Goal: Task Accomplishment & Management: Manage account settings

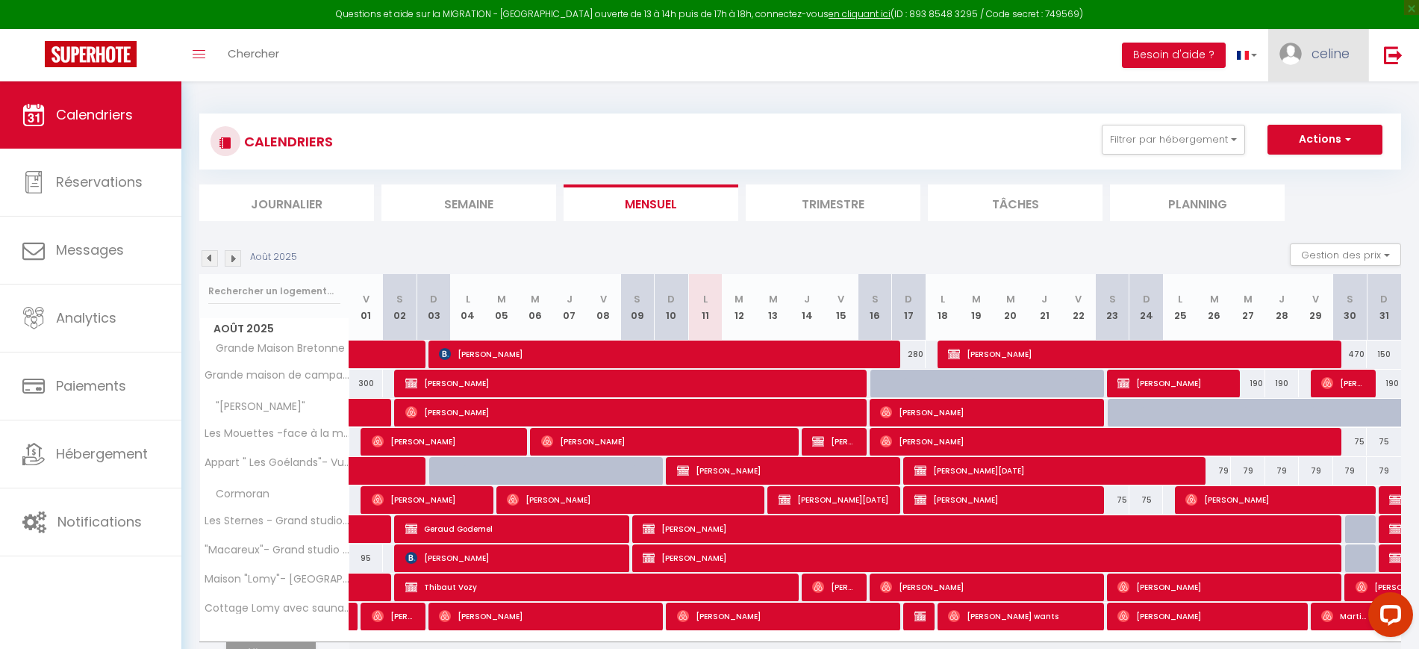
click at [1290, 53] on img at bounding box center [1290, 54] width 22 height 22
click at [1282, 105] on link "Paramètres" at bounding box center [1308, 103] width 110 height 25
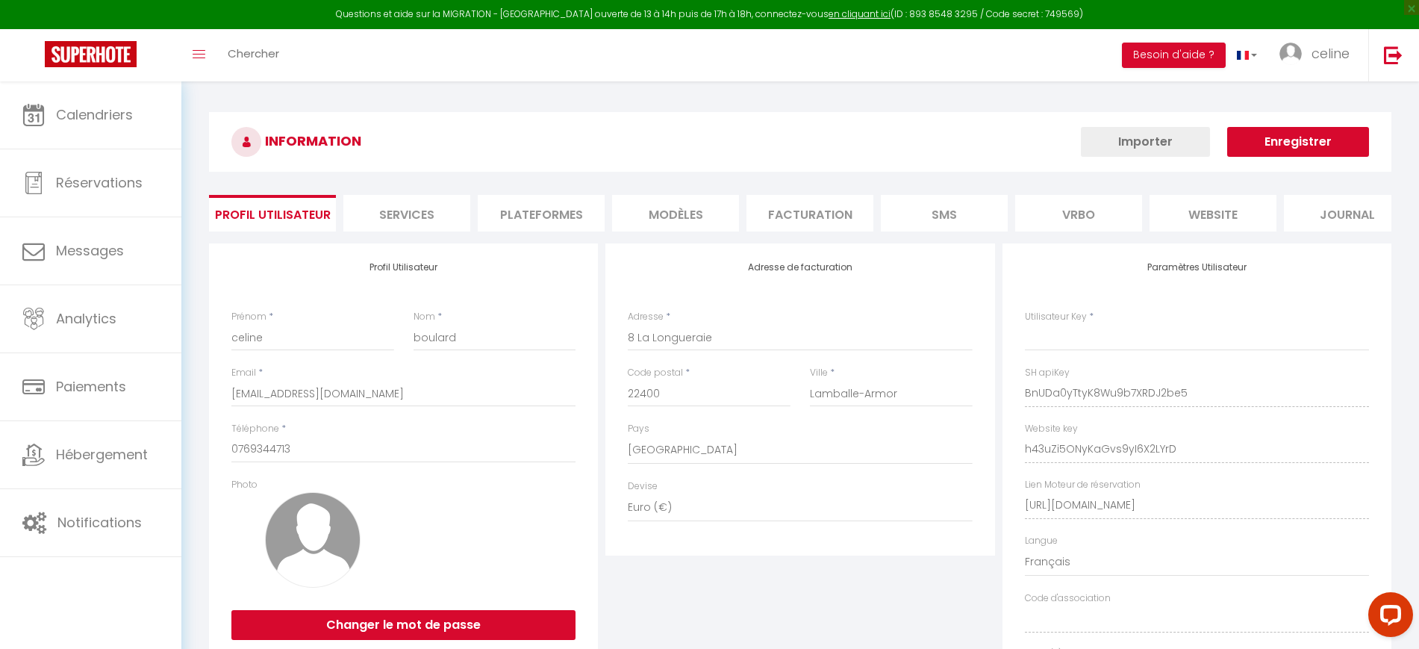
type input "BnUDa0yTtyK8Wu9b7XRDJ2be5"
type input "h43uZi5ONyKaGvs9yI6X2LYrD"
type input "[URL][DOMAIN_NAME]"
select select "fr"
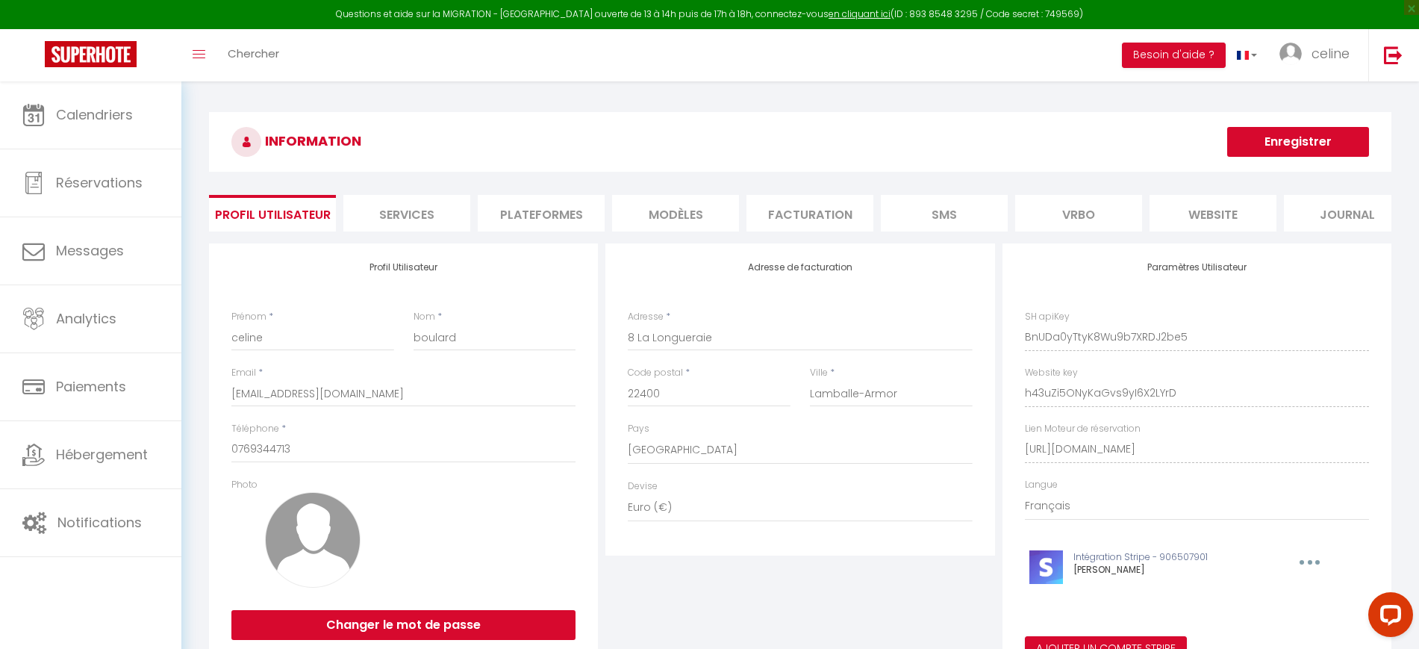
click at [551, 200] on li "Plateformes" at bounding box center [541, 213] width 127 height 37
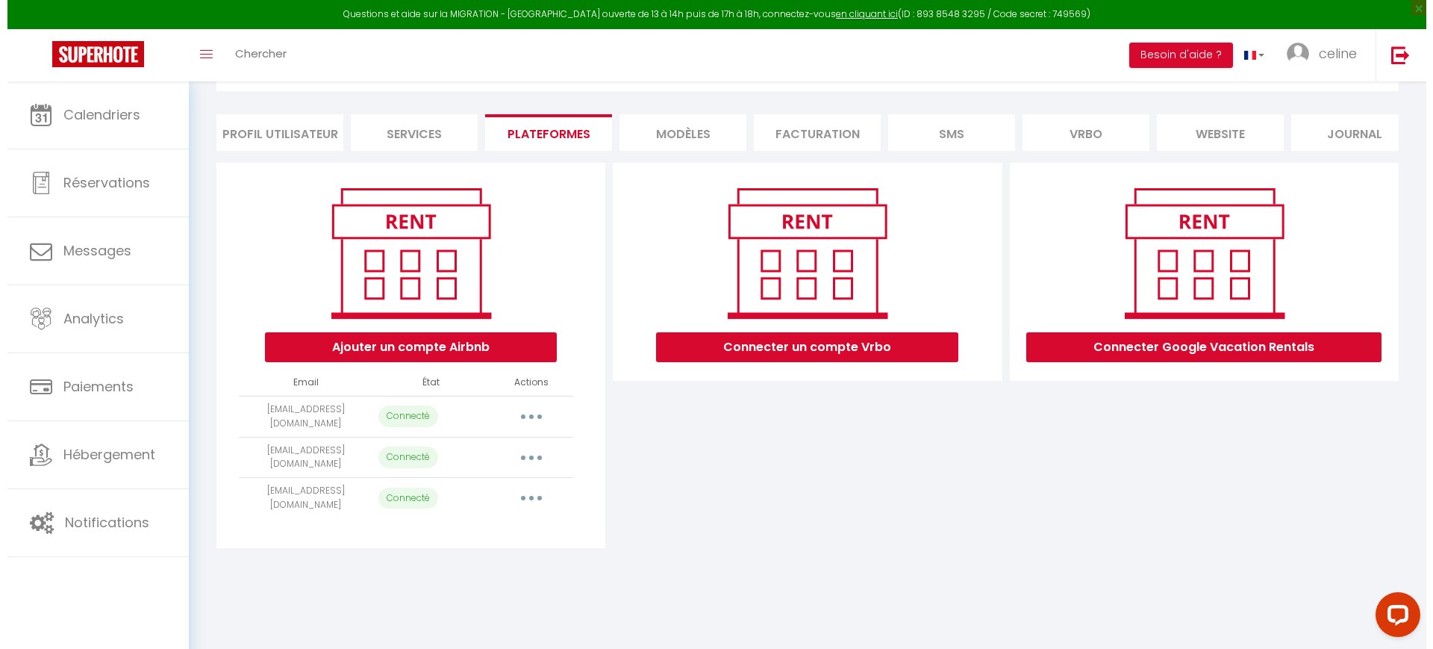
scroll to position [81, 0]
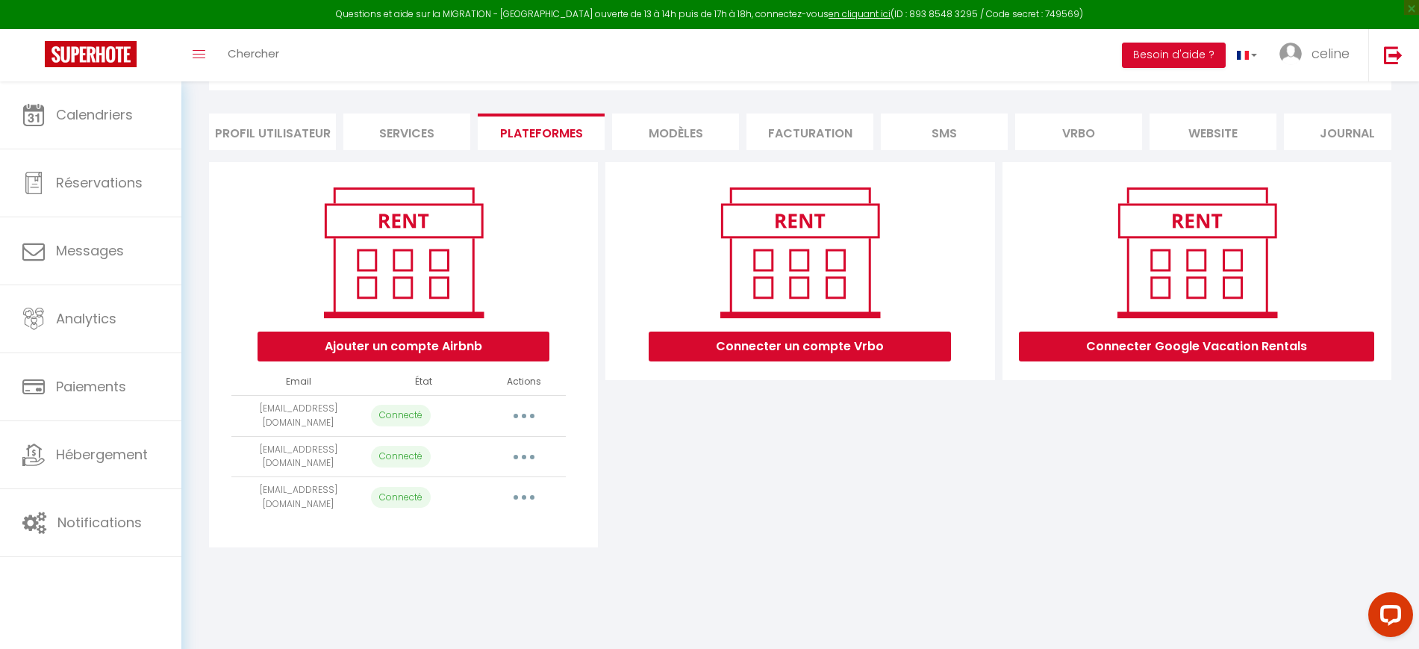
click at [516, 417] on td "Importer les appartements Supprimer Reconnecter le compte" at bounding box center [524, 415] width 84 height 41
click at [516, 428] on button "button" at bounding box center [524, 416] width 42 height 24
click at [499, 462] on link "Importer les appartements" at bounding box center [457, 449] width 165 height 25
select select "30941"
select select
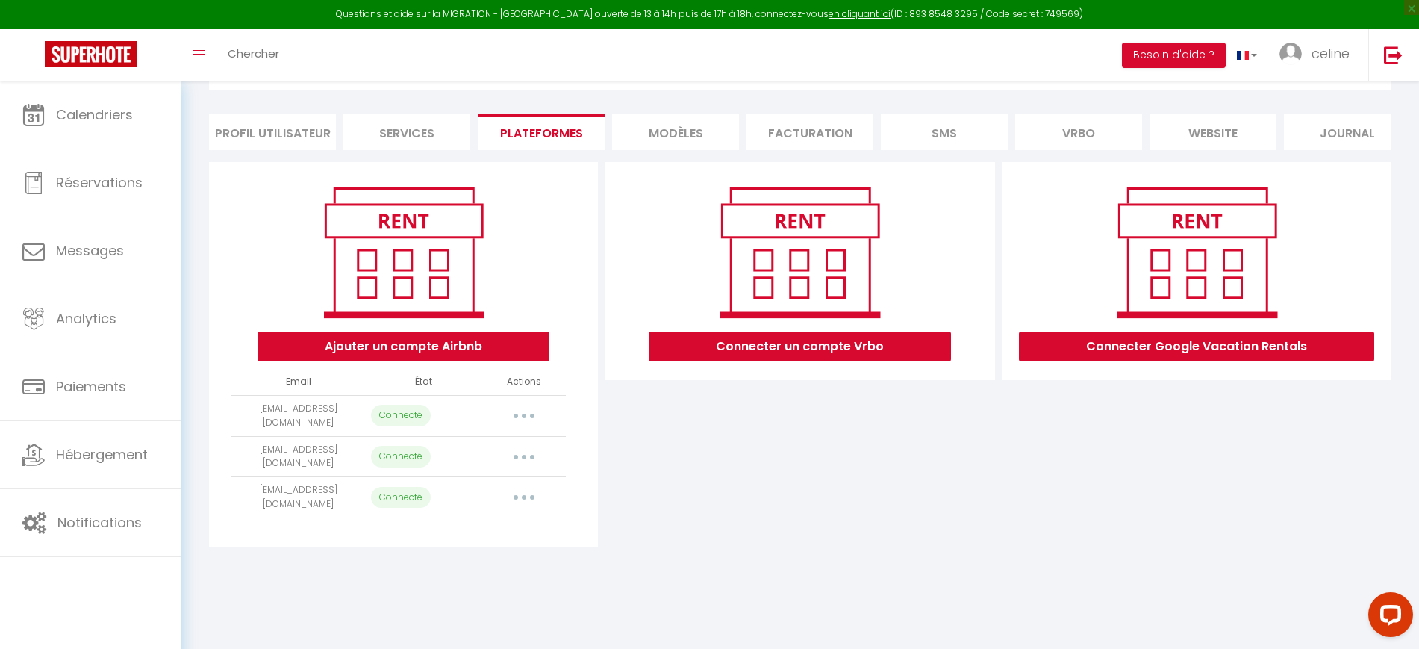
select select
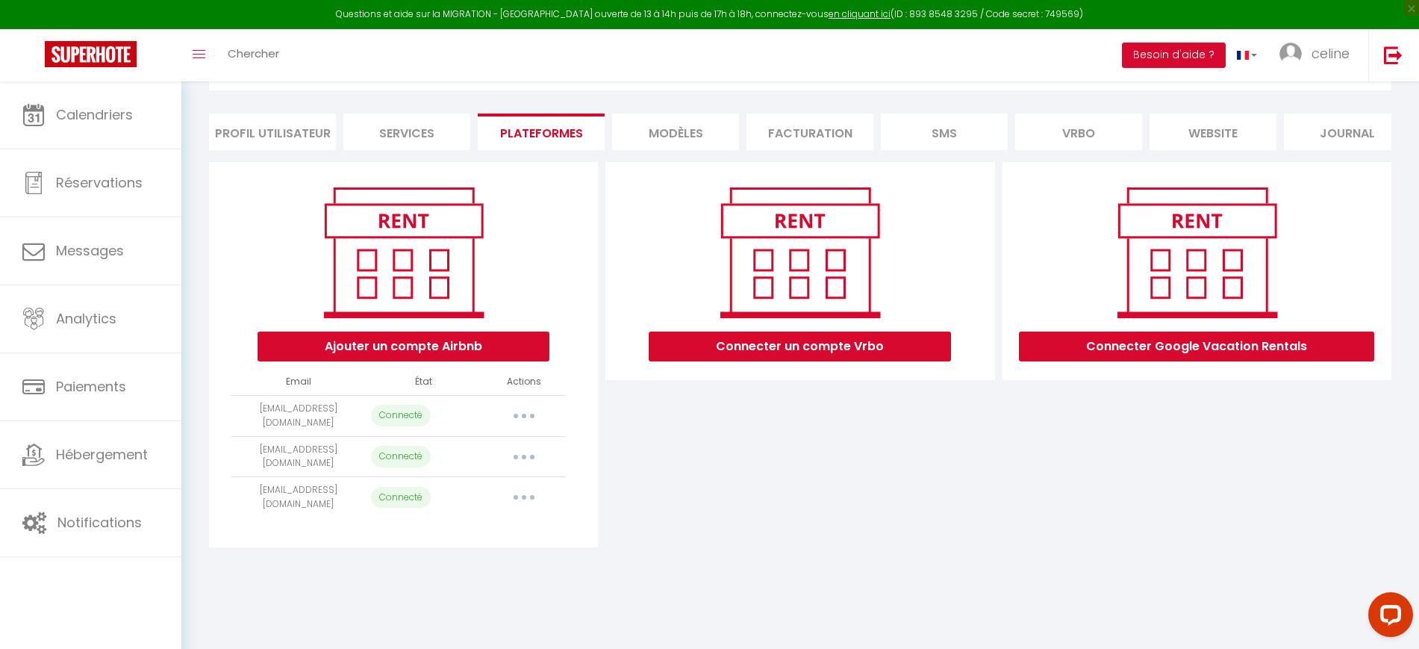
select select
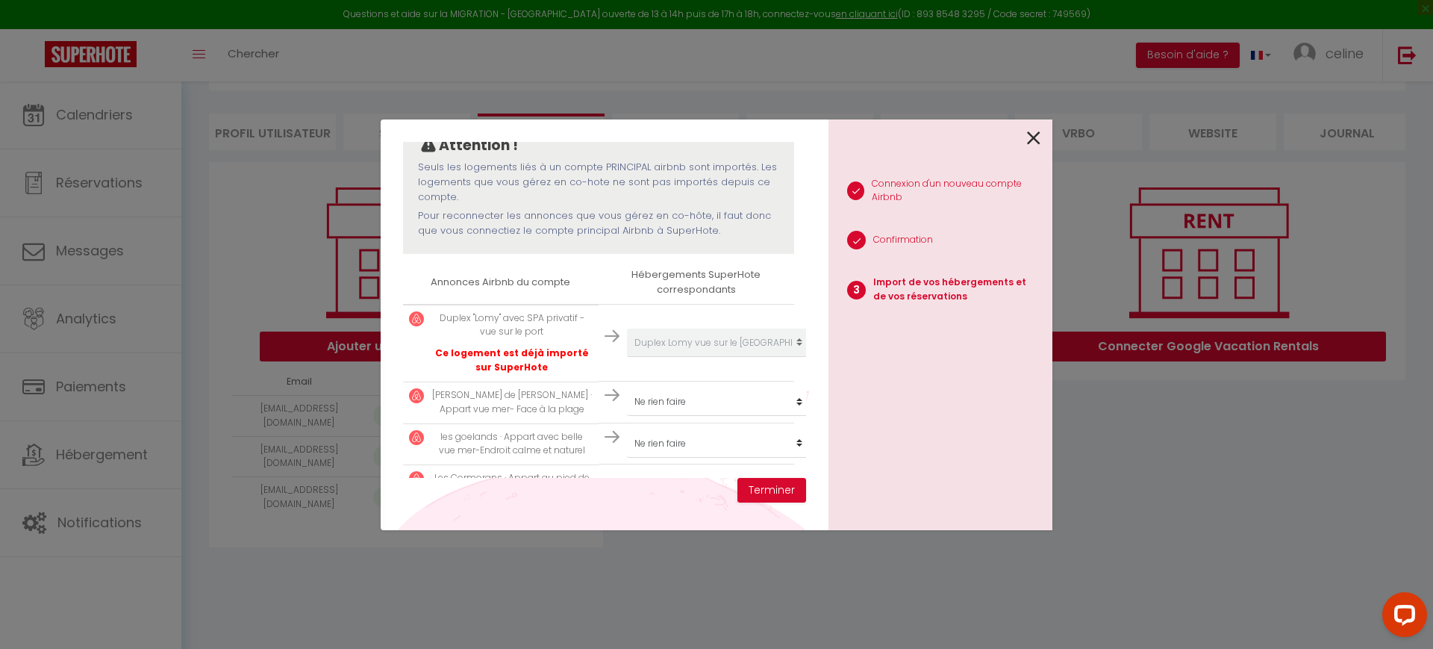
scroll to position [187, 0]
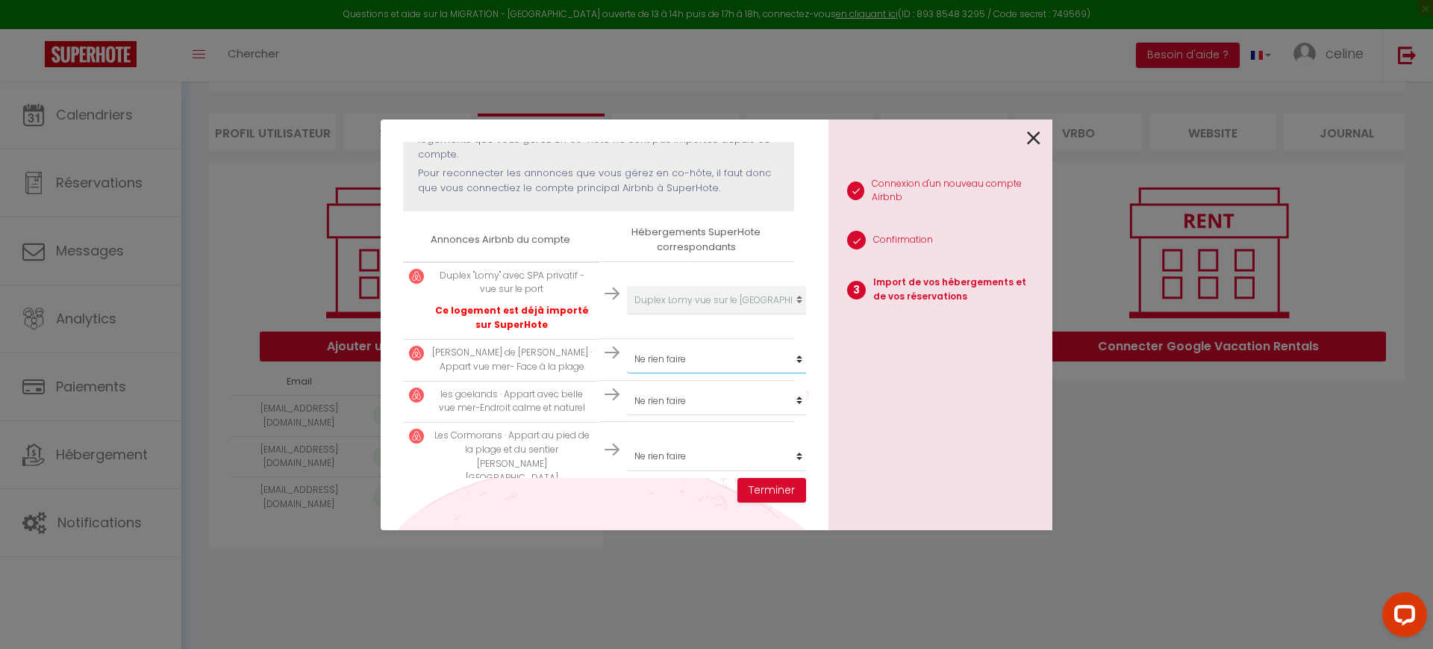
click at [697, 314] on select "Créer un nouveau hébergement Ne rien faire Grande Maison Bretonne Grande maison…" at bounding box center [719, 300] width 184 height 28
select select "32113"
click at [627, 314] on select "Créer un nouveau hébergement Ne rien faire Grande Maison Bretonne Grande maison…" at bounding box center [719, 300] width 184 height 28
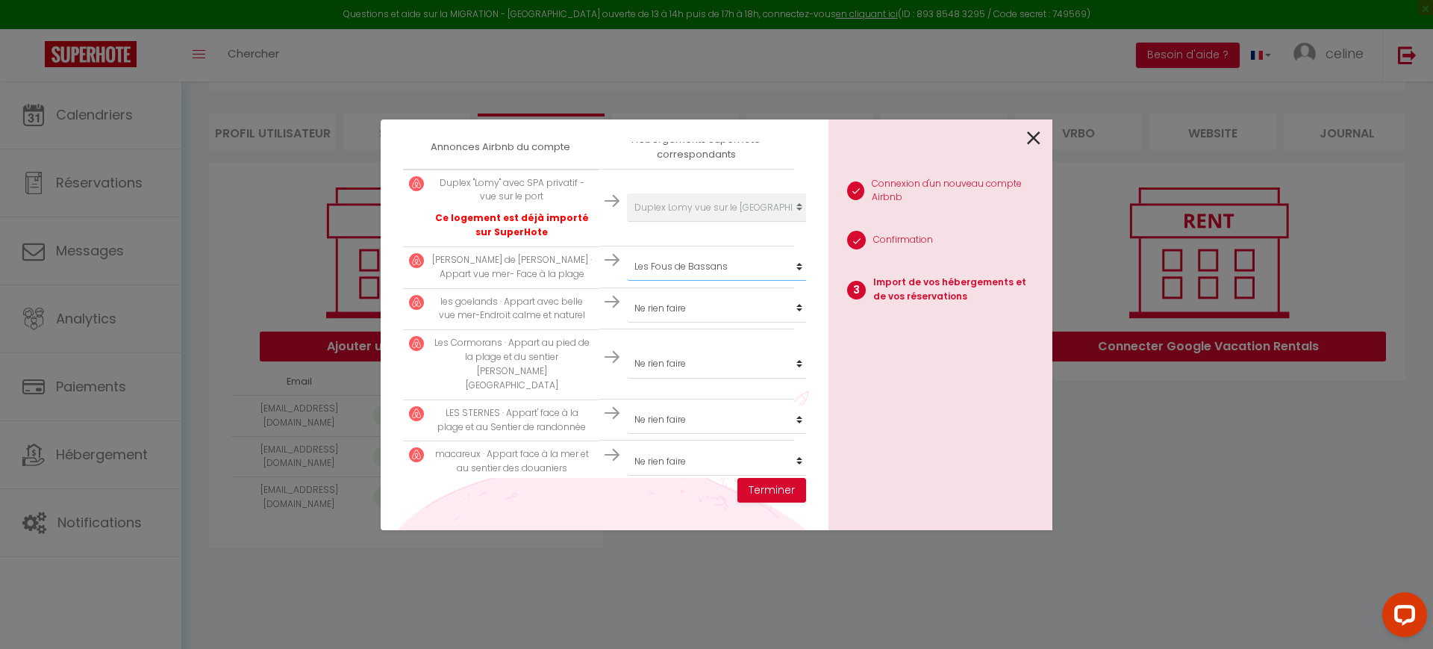
scroll to position [280, 0]
click at [694, 221] on select "Créer un nouveau hébergement Ne rien faire Grande Maison Bretonne Grande maison…" at bounding box center [719, 207] width 184 height 28
select select "32105"
click at [627, 221] on select "Créer un nouveau hébergement Ne rien faire Grande Maison Bretonne Grande maison…" at bounding box center [719, 207] width 184 height 28
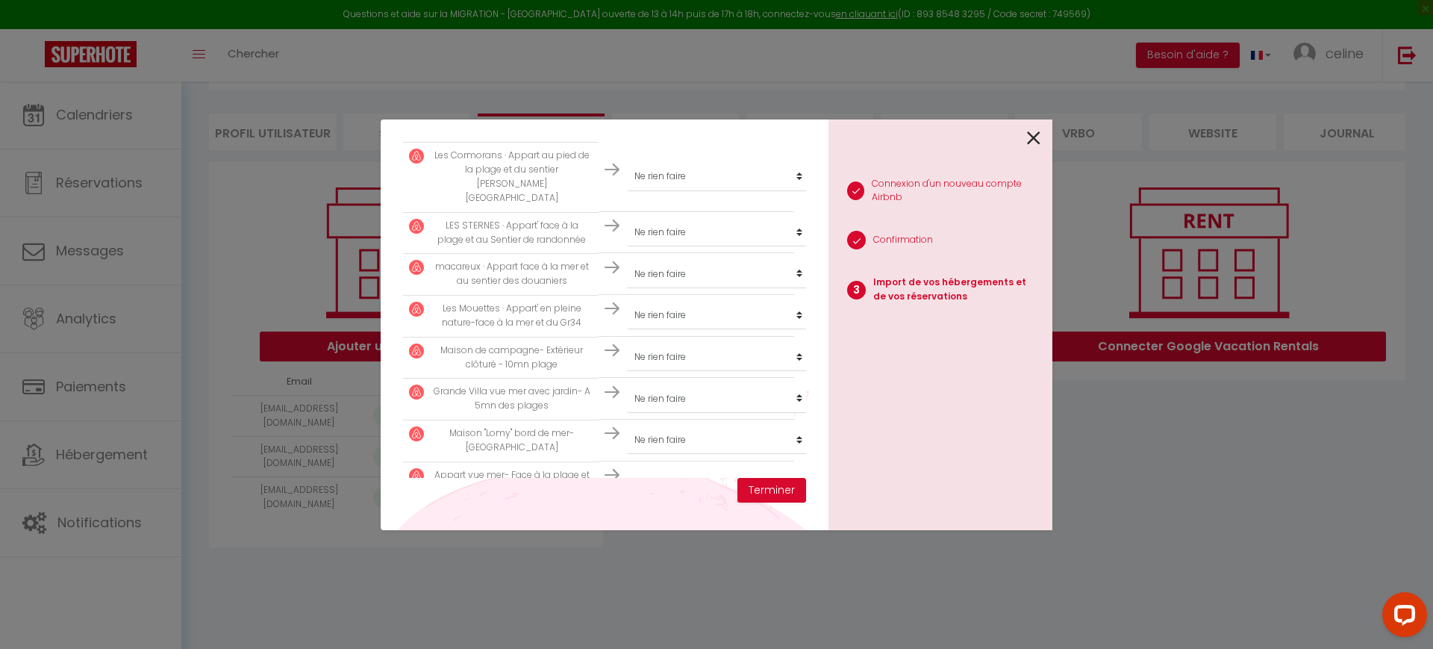
scroll to position [373, 0]
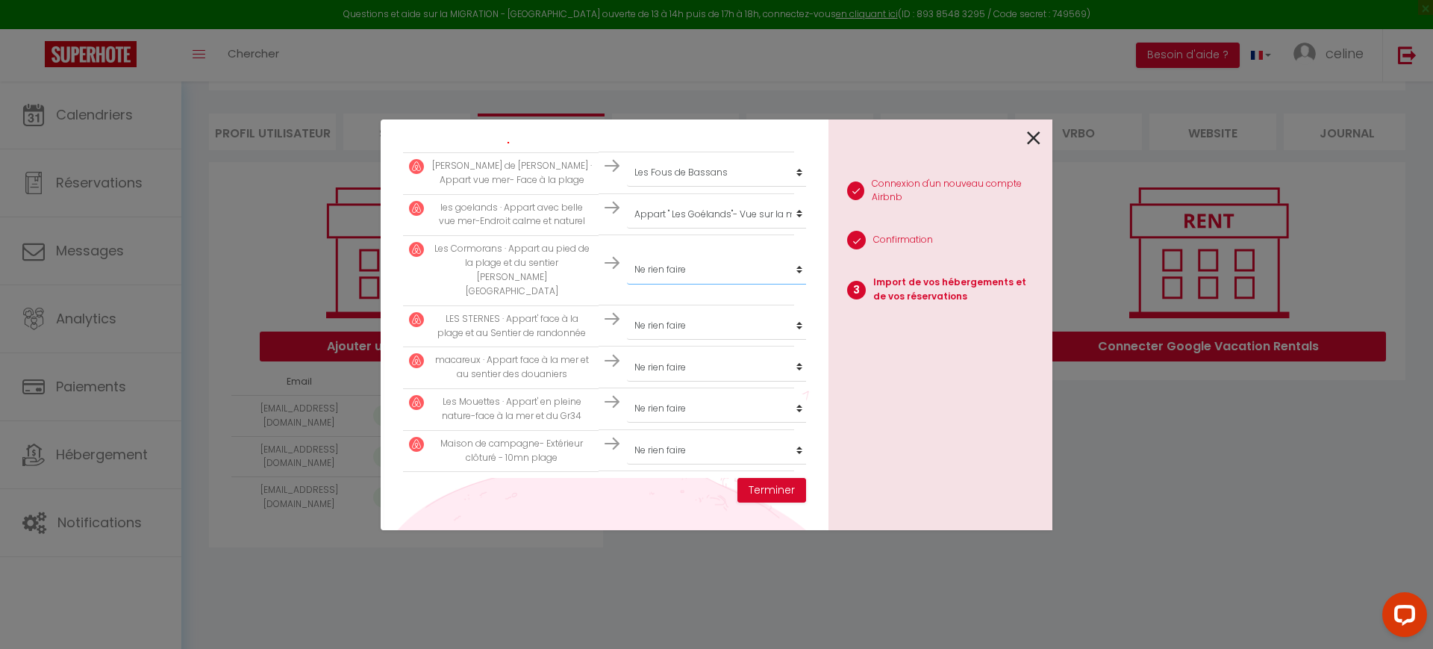
click at [702, 128] on select "Créer un nouveau hébergement Ne rien faire Grande Maison Bretonne Grande maison…" at bounding box center [719, 113] width 184 height 28
select select "32106"
click at [627, 128] on select "Créer un nouveau hébergement Ne rien faire Grande Maison Bretonne Grande maison…" at bounding box center [719, 113] width 184 height 28
click at [693, 128] on select "Créer un nouveau hébergement Ne rien faire Grande Maison Bretonne Grande maison…" at bounding box center [719, 113] width 184 height 28
select select "32107"
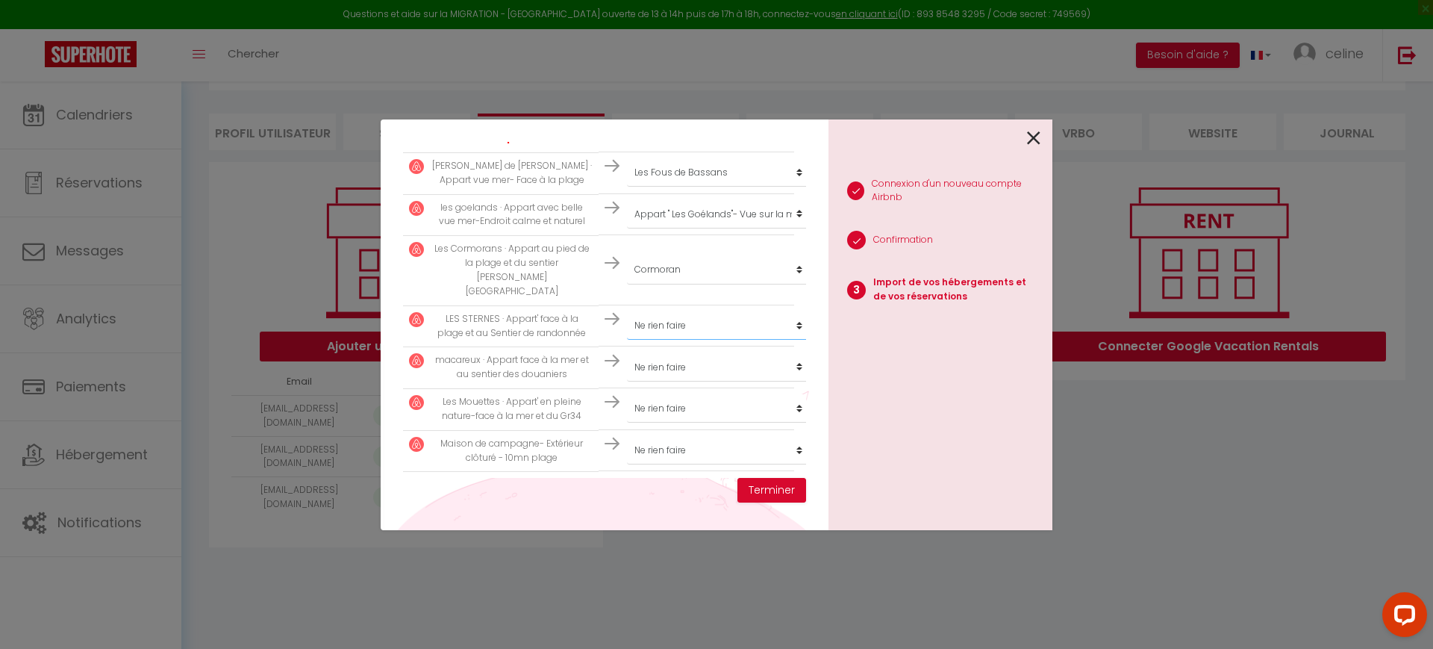
click at [627, 128] on select "Créer un nouveau hébergement Ne rien faire Grande Maison Bretonne Grande maison…" at bounding box center [719, 113] width 184 height 28
click at [649, 128] on select "Créer un nouveau hébergement Ne rien faire Grande Maison Bretonne Grande maison…" at bounding box center [719, 113] width 184 height 28
select select "32108"
click at [627, 128] on select "Créer un nouveau hébergement Ne rien faire Grande Maison Bretonne Grande maison…" at bounding box center [719, 113] width 184 height 28
click at [676, 128] on select "Créer un nouveau hébergement Ne rien faire Grande Maison Bretonne Grande maison…" at bounding box center [719, 113] width 184 height 28
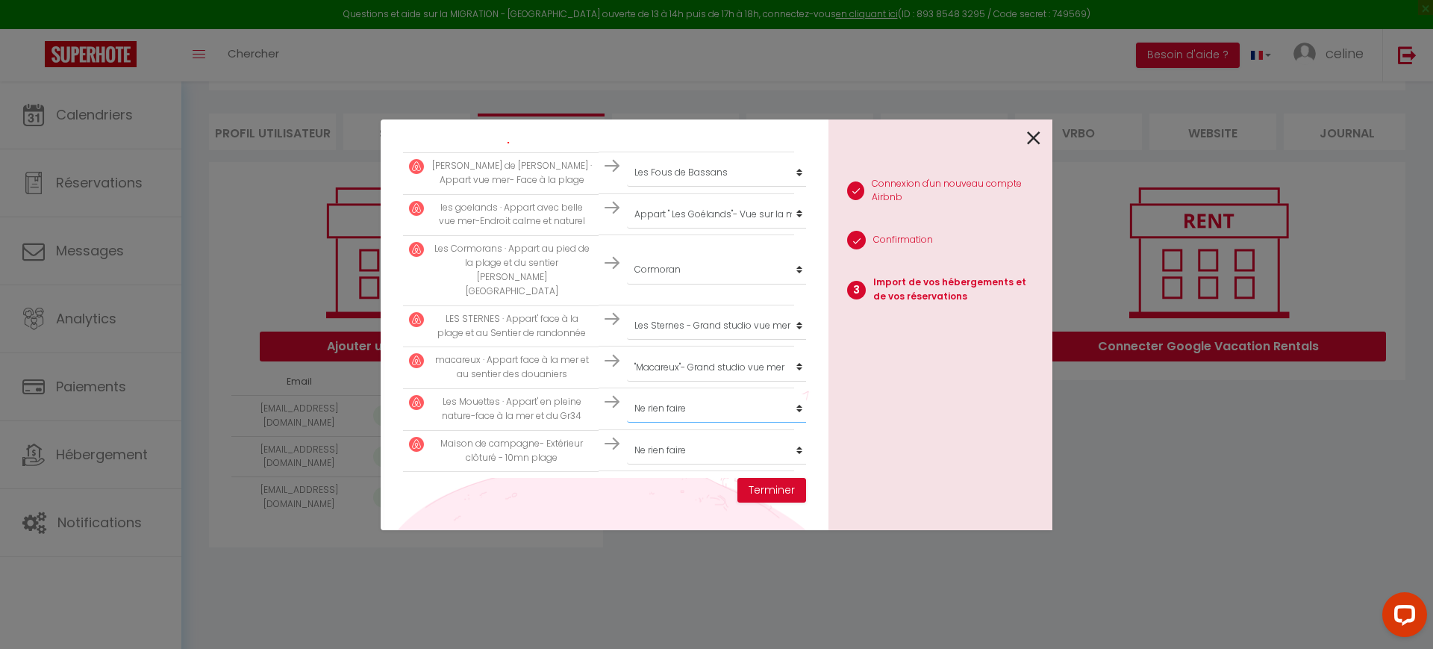
select select "33366"
click at [627, 128] on select "Créer un nouveau hébergement Ne rien faire Grande Maison Bretonne Grande maison…" at bounding box center [719, 113] width 184 height 28
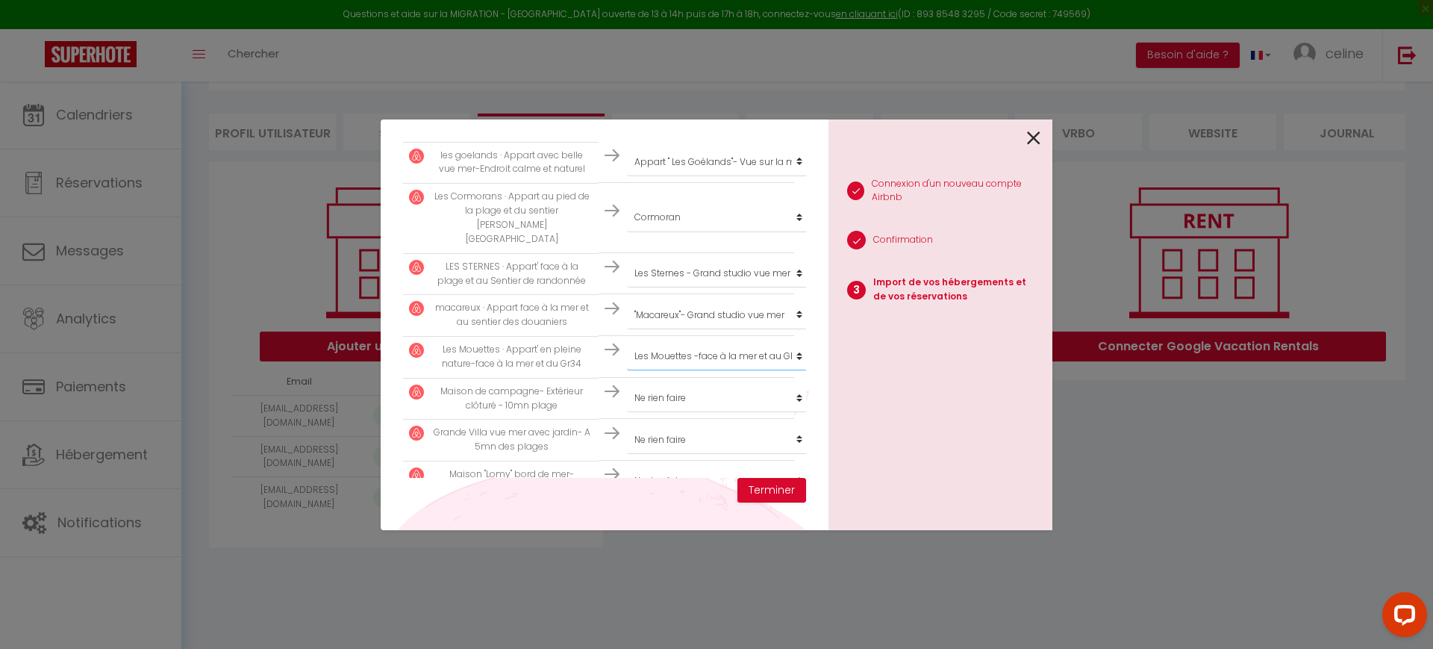
scroll to position [467, 0]
click at [707, 34] on select "Créer un nouveau hébergement Ne rien faire Grande Maison Bretonne Grande maison…" at bounding box center [719, 20] width 184 height 28
select select "45658"
click at [627, 34] on select "Créer un nouveau hébergement Ne rien faire Grande Maison Bretonne Grande maison…" at bounding box center [719, 20] width 184 height 28
click at [643, 34] on select "Créer un nouveau hébergement Ne rien faire Grande Maison Bretonne Grande maison…" at bounding box center [719, 20] width 184 height 28
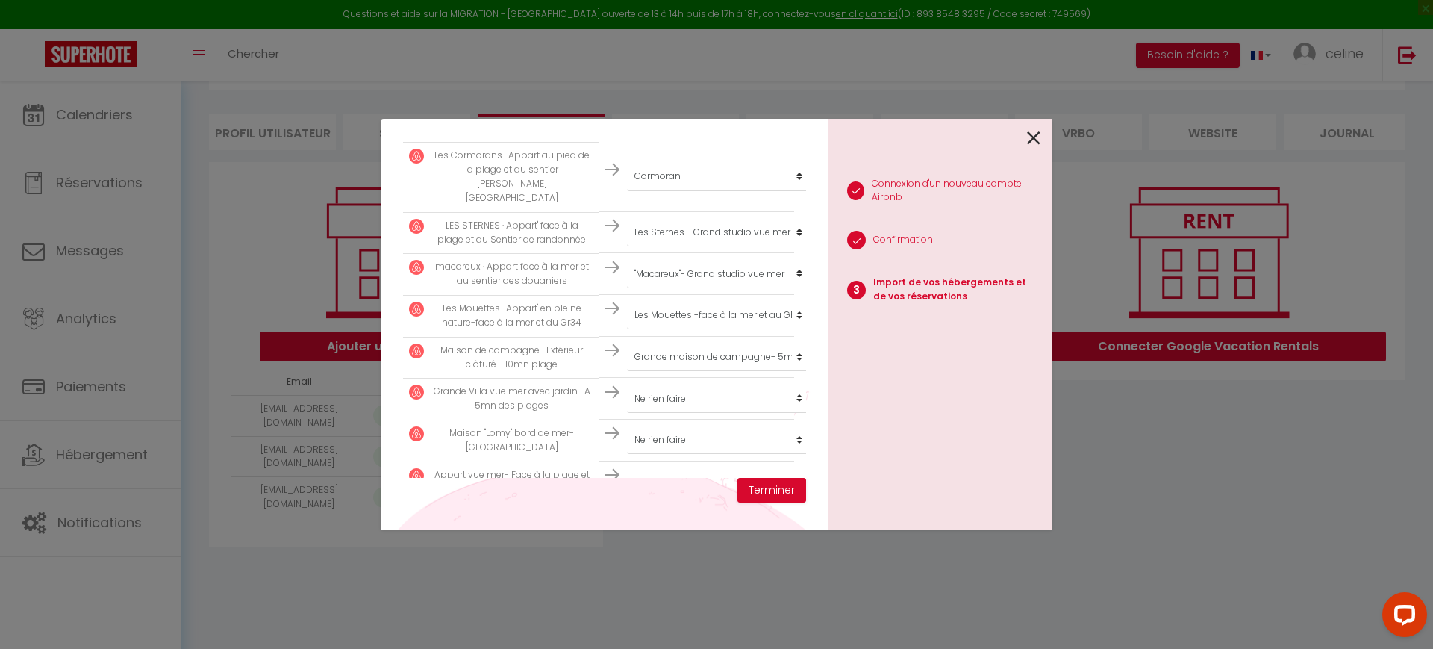
click at [552, 384] on p "Grande Villa vue mer avec jardin- A 5mn des plages" at bounding box center [511, 398] width 161 height 28
click at [686, 34] on select "Créer un nouveau hébergement Ne rien faire Grande Maison Bretonne Grande maison…" at bounding box center [719, 20] width 184 height 28
select select
click at [627, 34] on select "Créer un nouveau hébergement Ne rien faire Grande Maison Bretonne Grande maison…" at bounding box center [719, 20] width 184 height 28
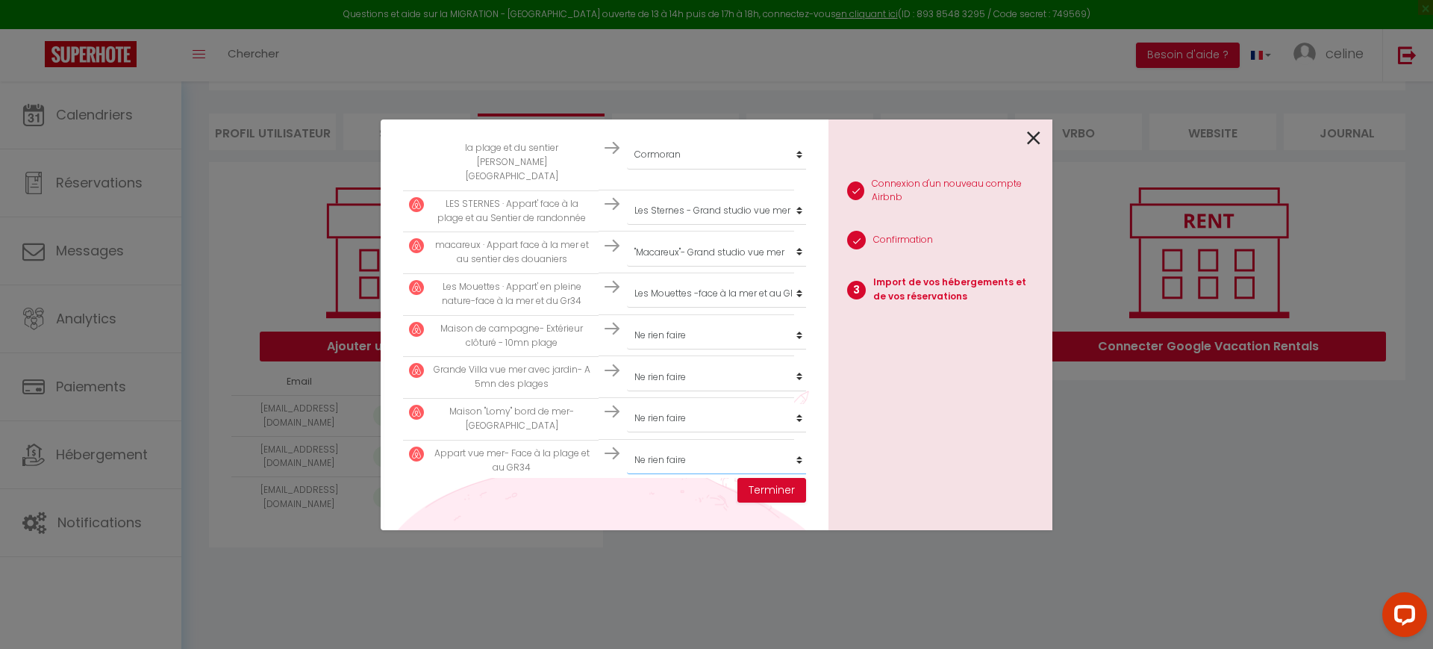
click at [558, 405] on p "Maison "Lomy" bord de mer- [GEOGRAPHIC_DATA]" at bounding box center [511, 419] width 161 height 28
click at [473, 526] on div "Importer de vos hébergements et de vos réservations [PERSON_NAME] sélectionner …" at bounding box center [605, 324] width 448 height 411
click at [1032, 140] on icon at bounding box center [1033, 138] width 13 height 22
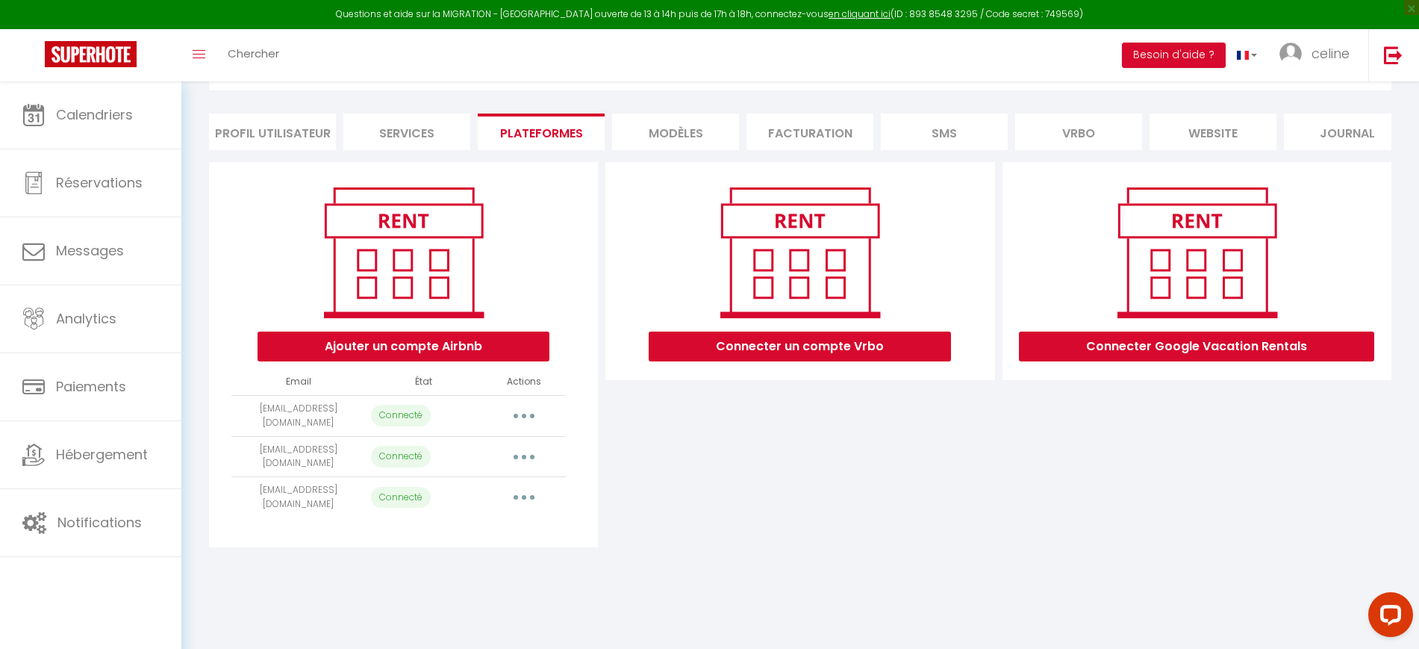
click at [523, 464] on button "button" at bounding box center [524, 457] width 42 height 24
click at [496, 503] on link "Importer les appartements" at bounding box center [457, 490] width 165 height 25
select select "61206"
select select "59732"
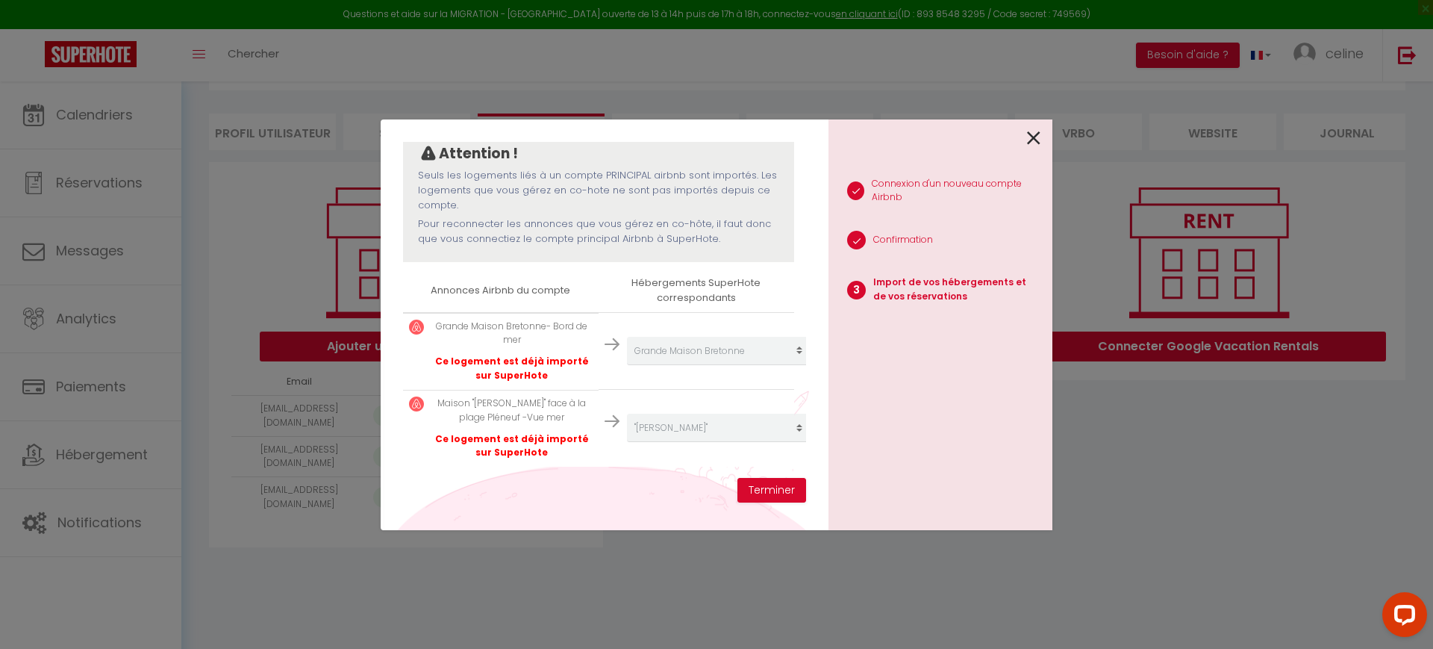
scroll to position [149, 0]
click at [775, 494] on button "Terminer" at bounding box center [772, 490] width 69 height 25
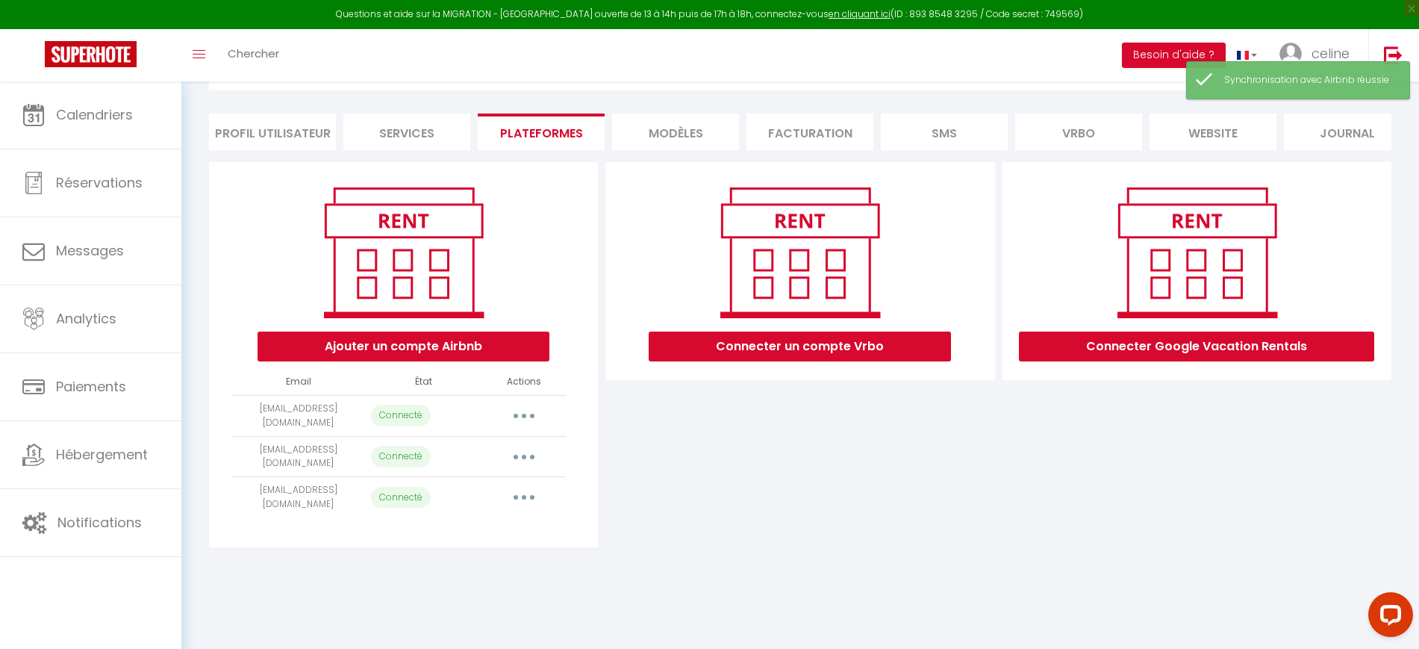
click at [523, 502] on button "button" at bounding box center [524, 497] width 42 height 24
click at [487, 544] on link "Importer les appartements" at bounding box center [457, 531] width 165 height 25
select select "62925"
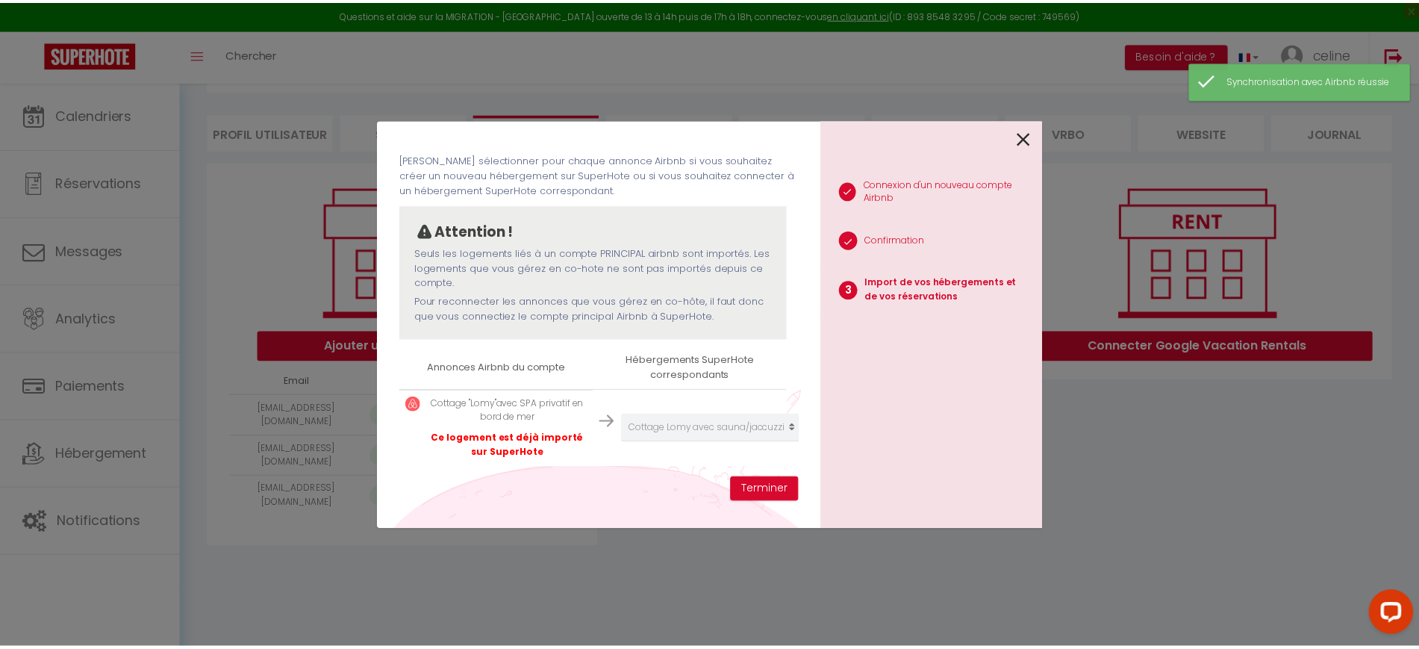
scroll to position [72, 0]
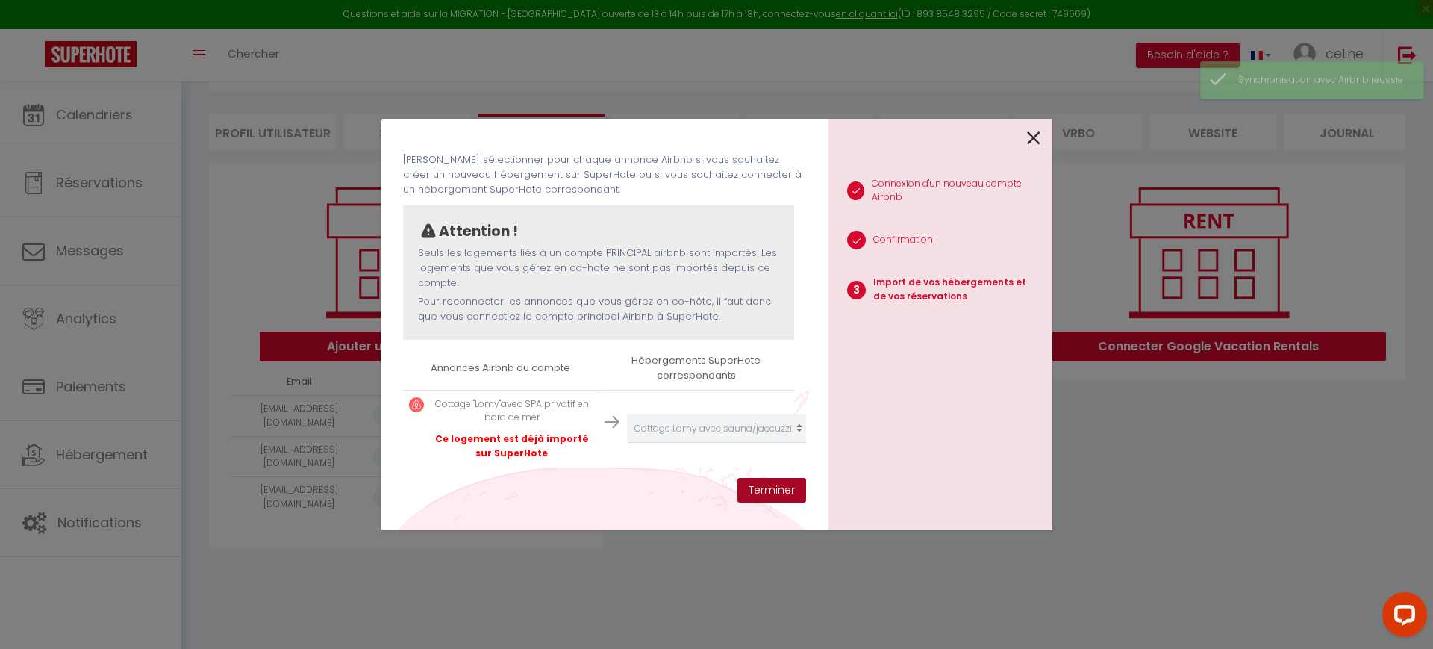
click at [748, 488] on button "Terminer" at bounding box center [772, 490] width 69 height 25
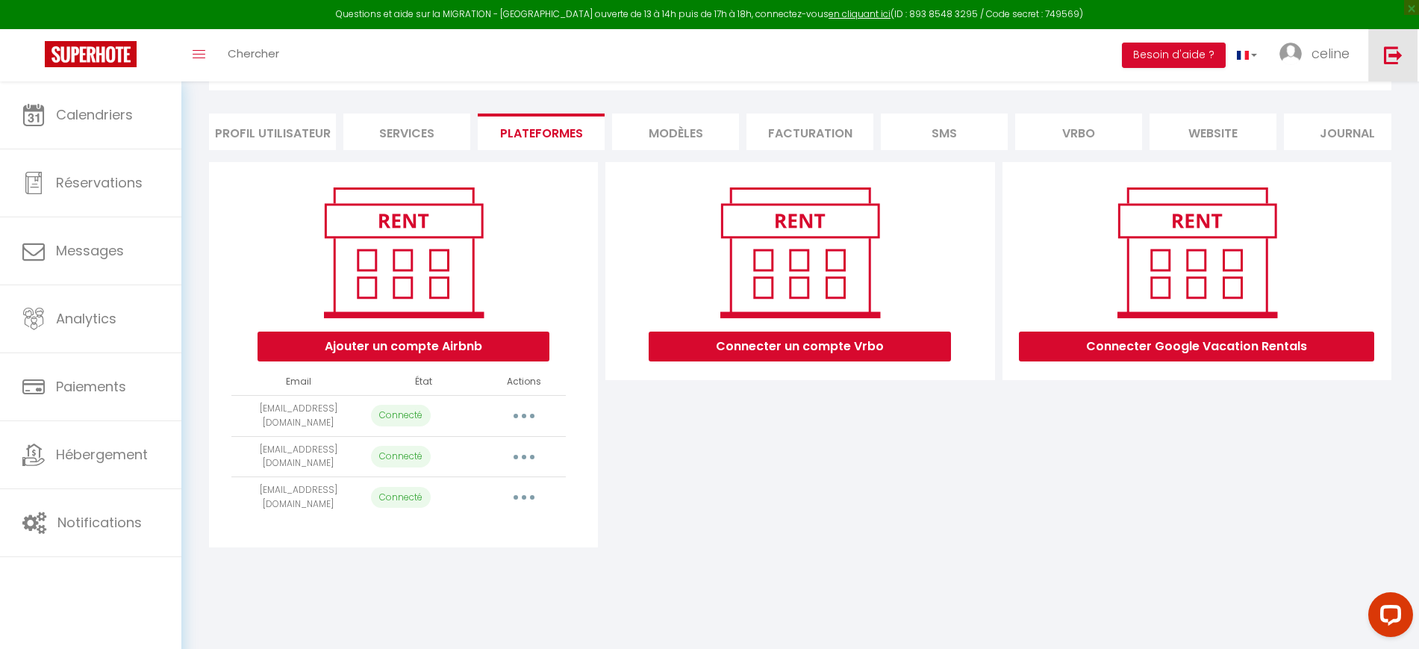
click at [1386, 63] on img at bounding box center [1393, 55] width 19 height 19
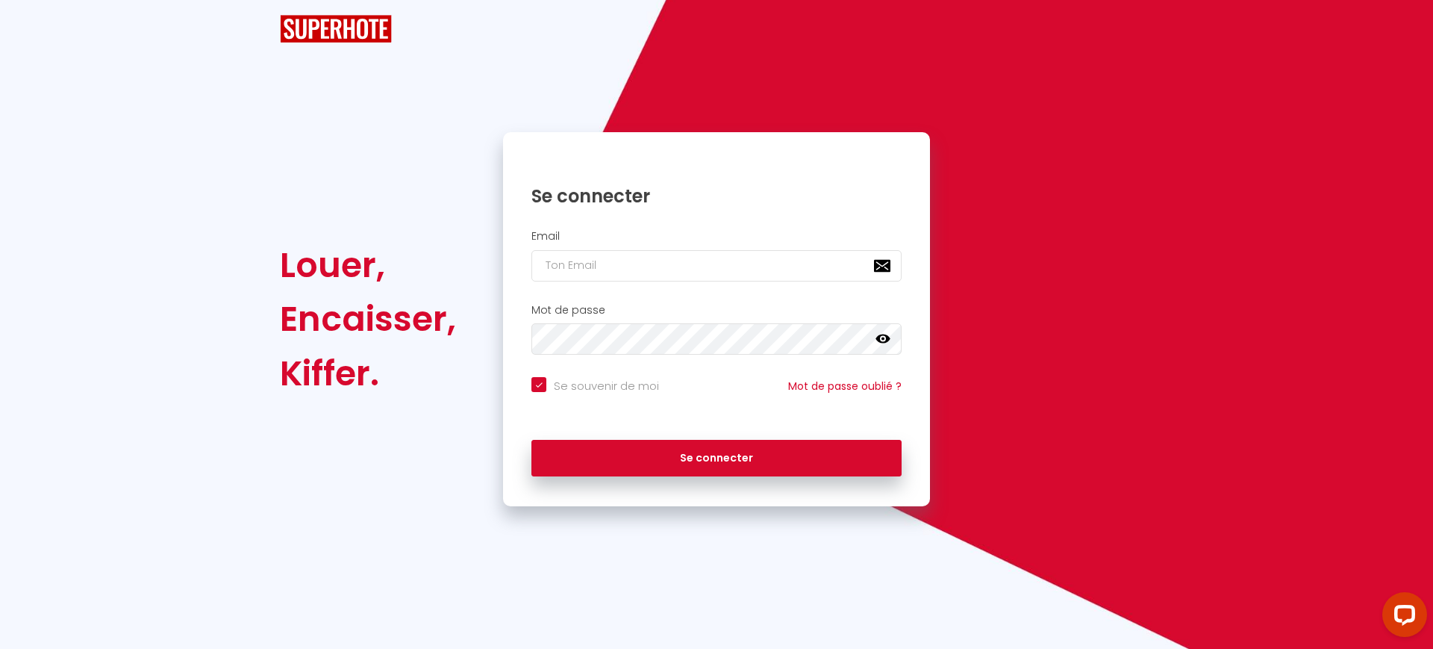
checkbox input "true"
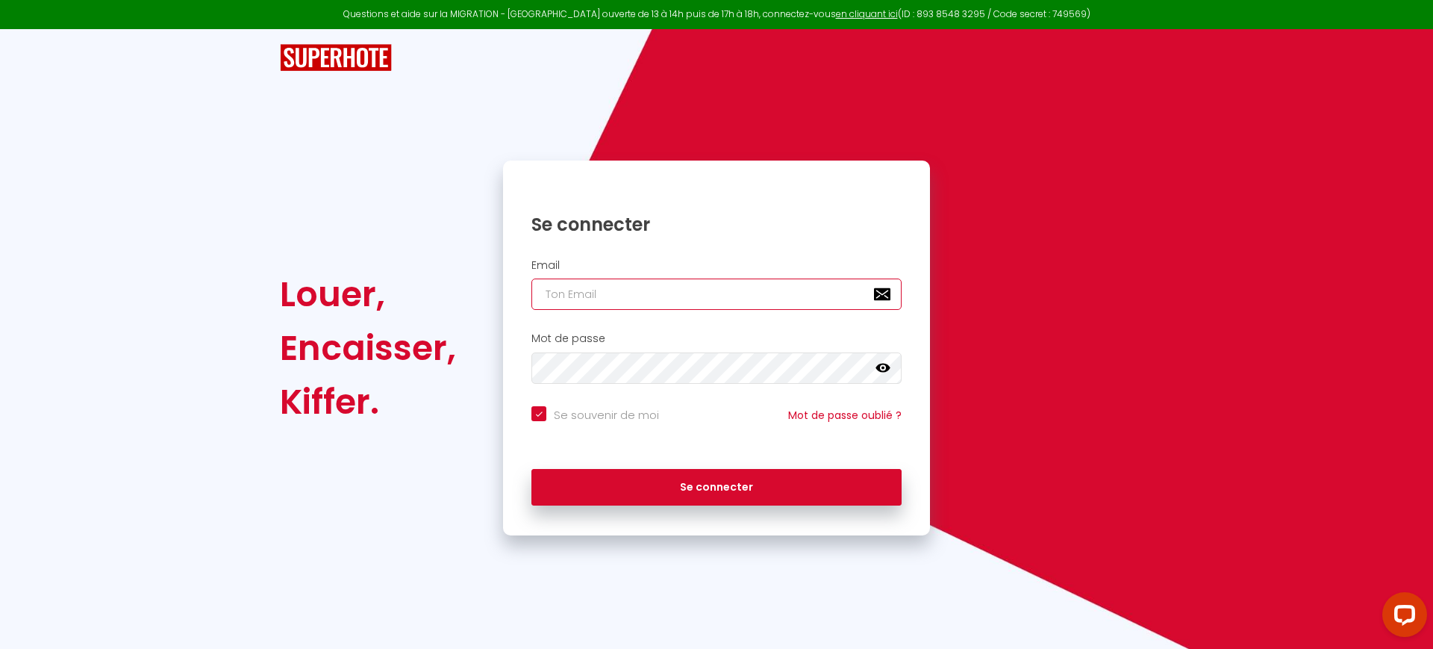
click at [607, 287] on input "email" at bounding box center [716, 293] width 370 height 31
paste input "[PERSON_NAME][EMAIL_ADDRESS][DOMAIN_NAME]"
type input "[PERSON_NAME][EMAIL_ADDRESS][DOMAIN_NAME]"
checkbox input "true"
type input "[PERSON_NAME][EMAIL_ADDRESS][DOMAIN_NAME]"
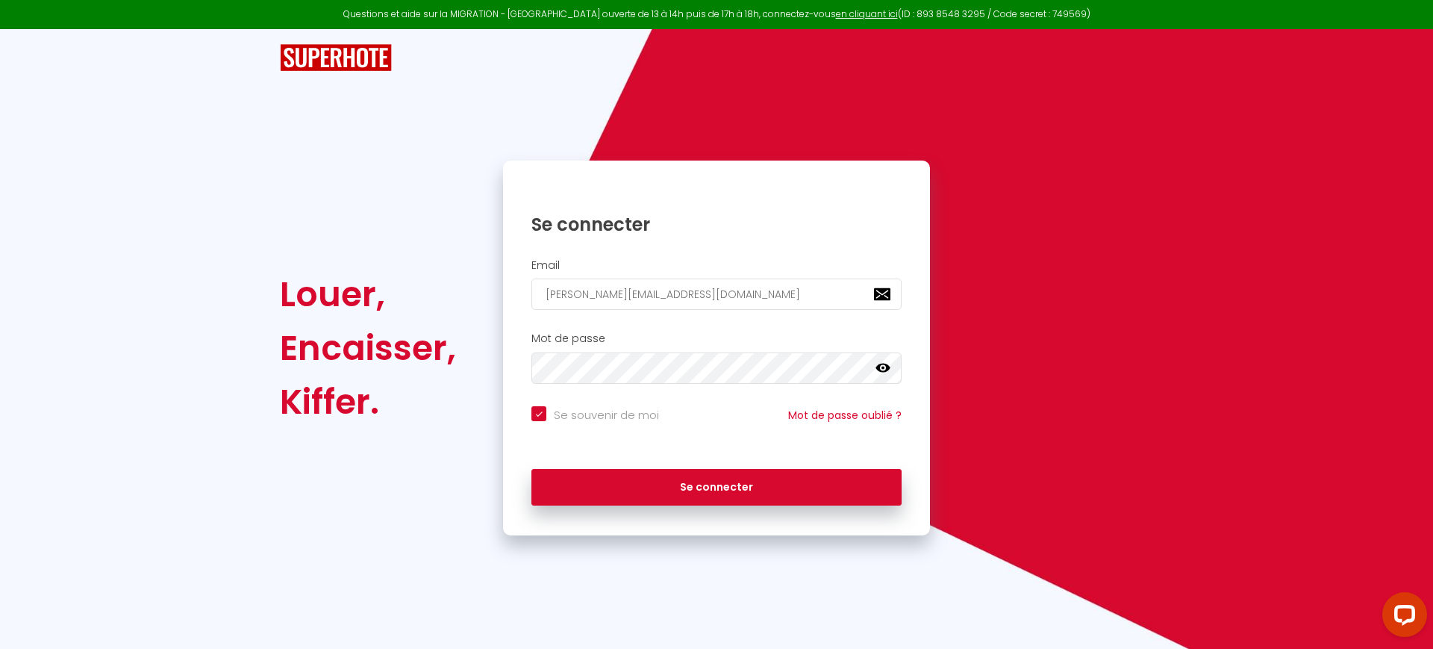
click at [584, 409] on div "Se souvenir de moi Mot de passe oublié ?" at bounding box center [716, 426] width 427 height 55
click at [582, 411] on input "Se souvenir de moi" at bounding box center [595, 413] width 128 height 15
checkbox input "false"
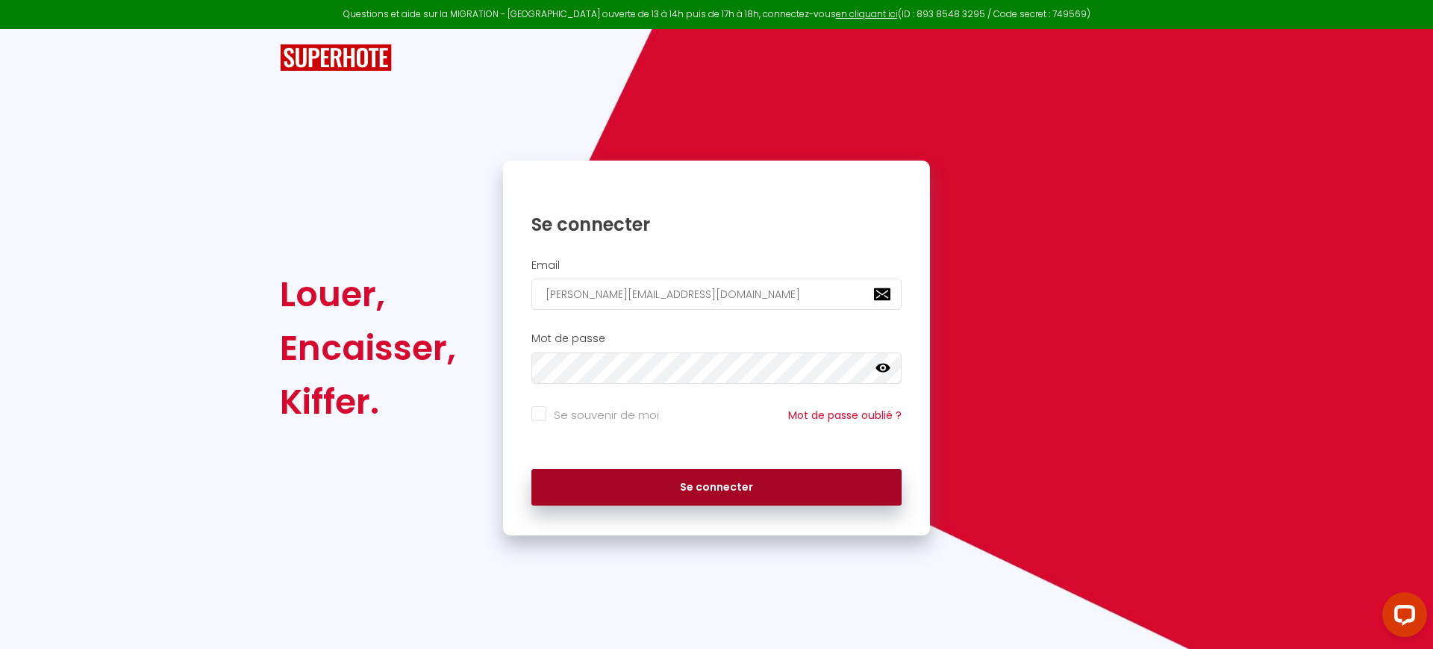
click at [617, 490] on button "Se connecter" at bounding box center [716, 487] width 370 height 37
